Goal: Go to known website

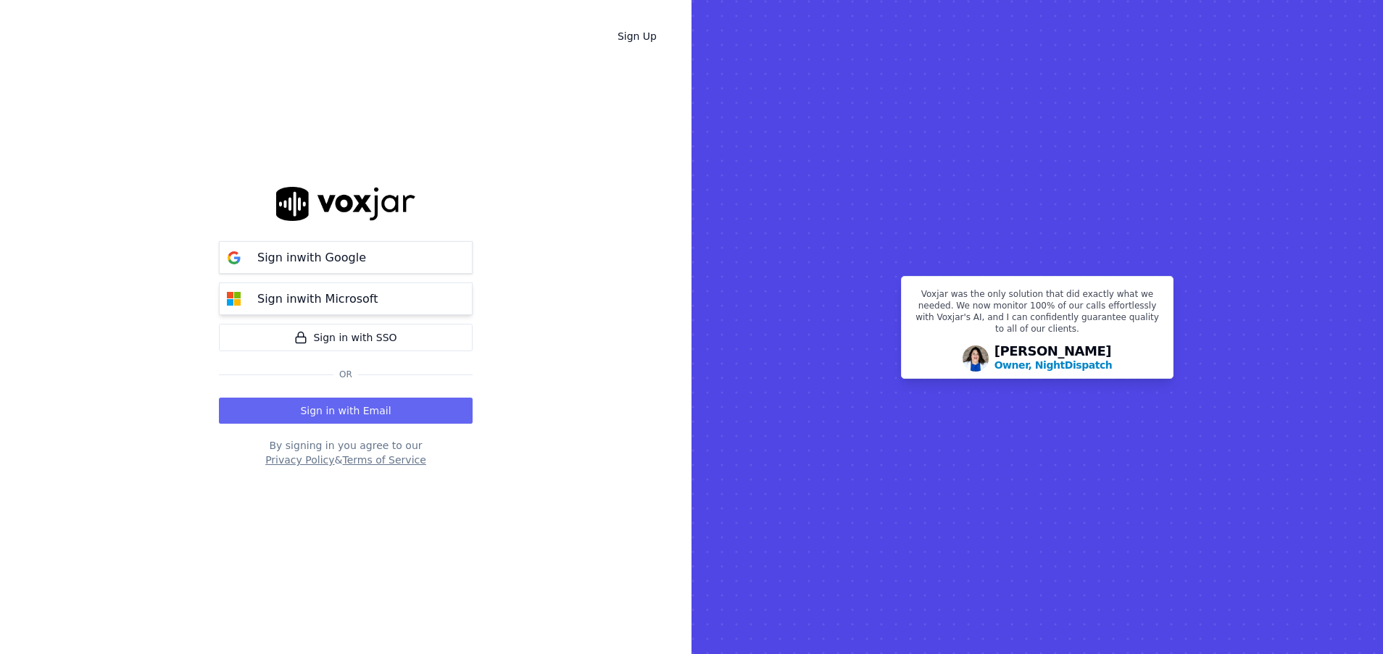
click at [333, 307] on p "Sign in with Microsoft" at bounding box center [317, 299] width 120 height 17
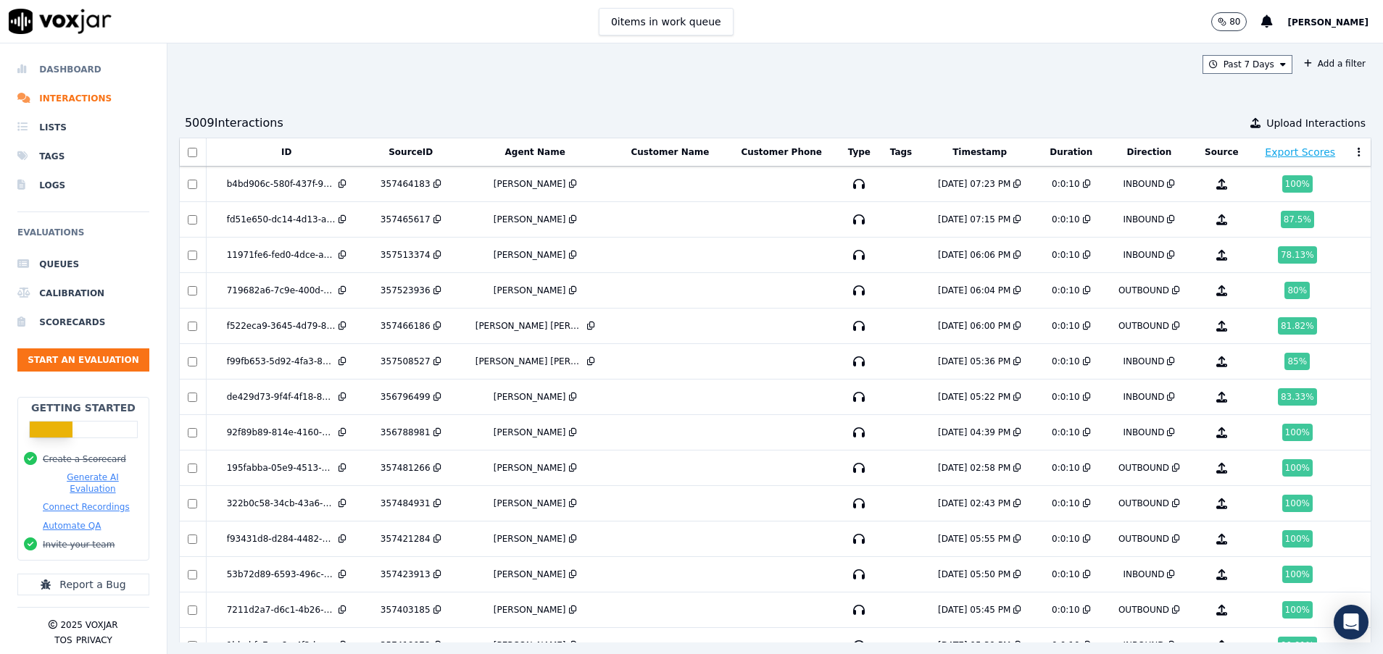
click at [78, 75] on li "Dashboard" at bounding box center [83, 69] width 132 height 29
